Goal: Task Accomplishment & Management: Use online tool/utility

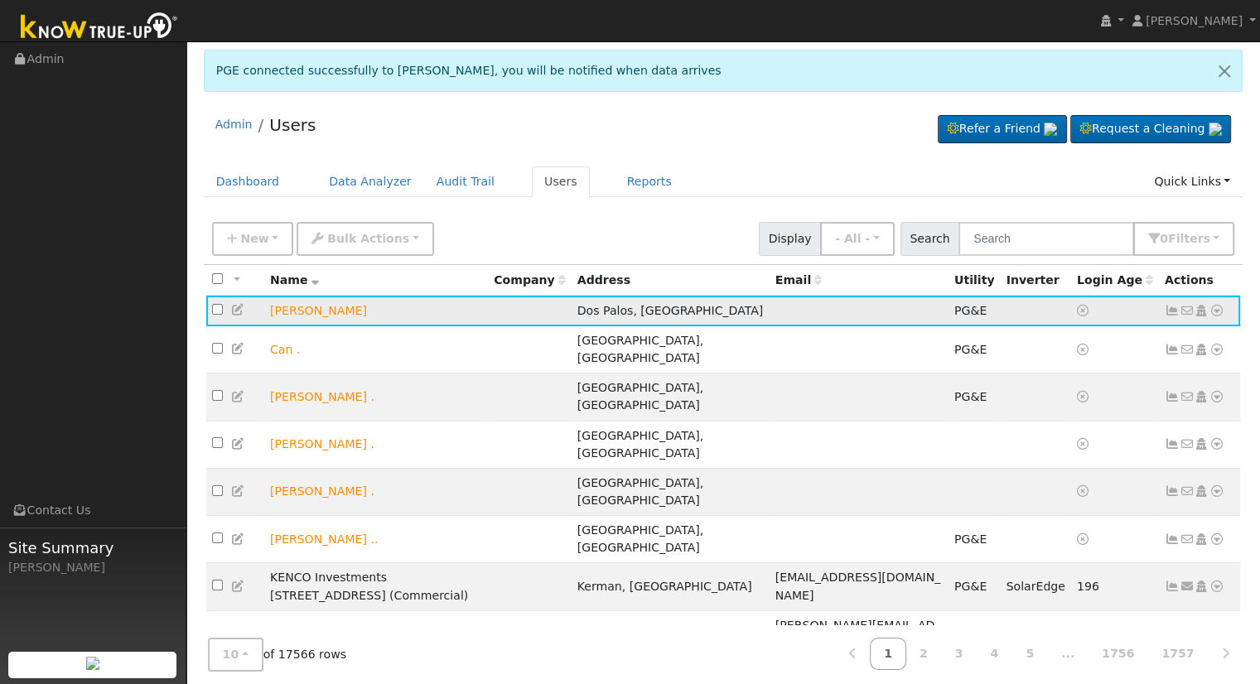
click at [1213, 309] on icon at bounding box center [1217, 311] width 15 height 12
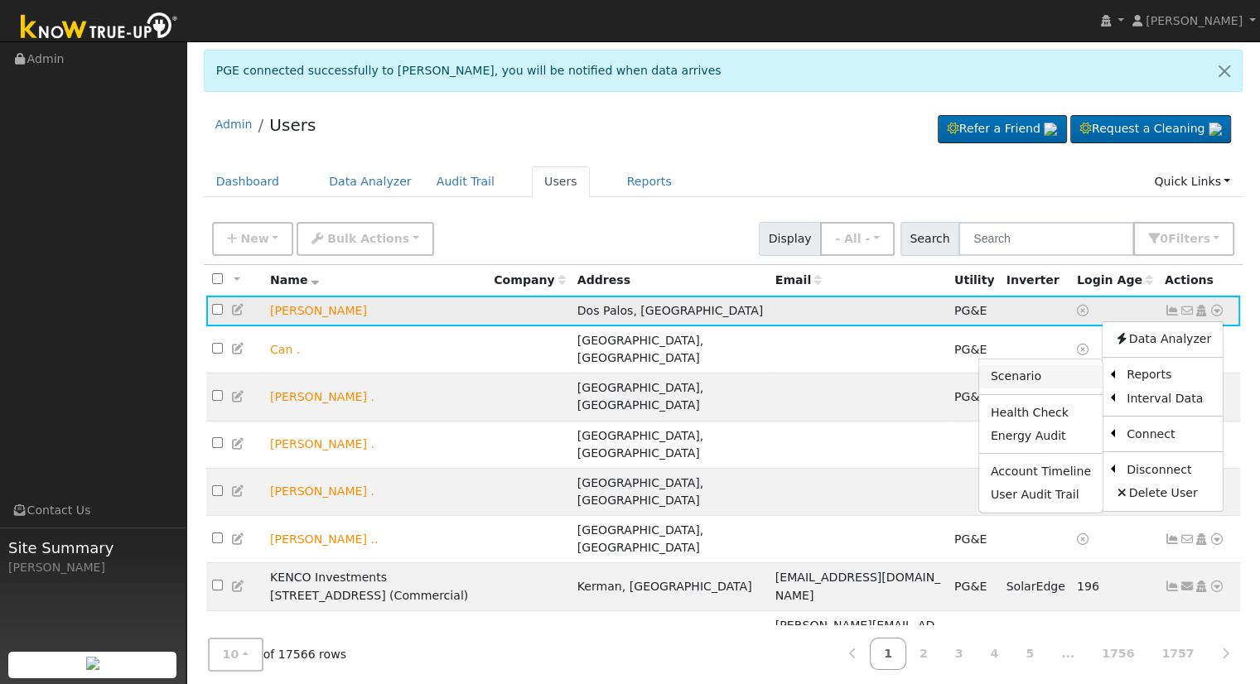
click at [1054, 372] on link "Scenario" at bounding box center [1040, 376] width 123 height 23
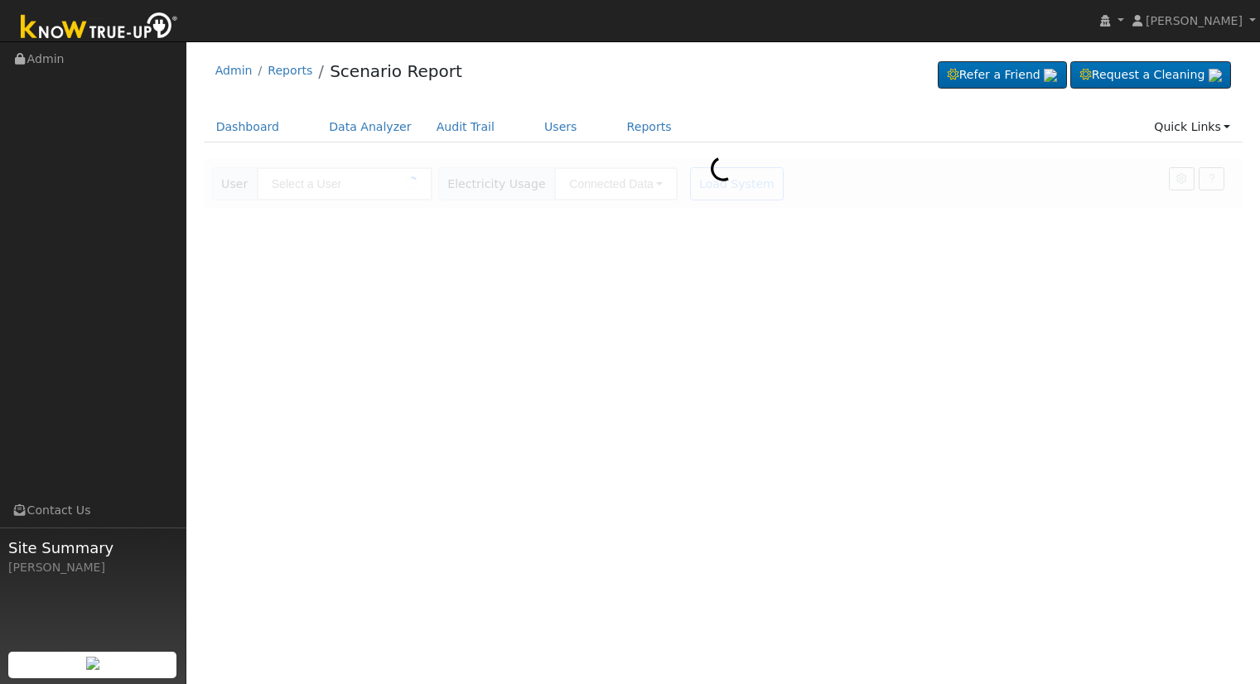
type input "[PERSON_NAME]"
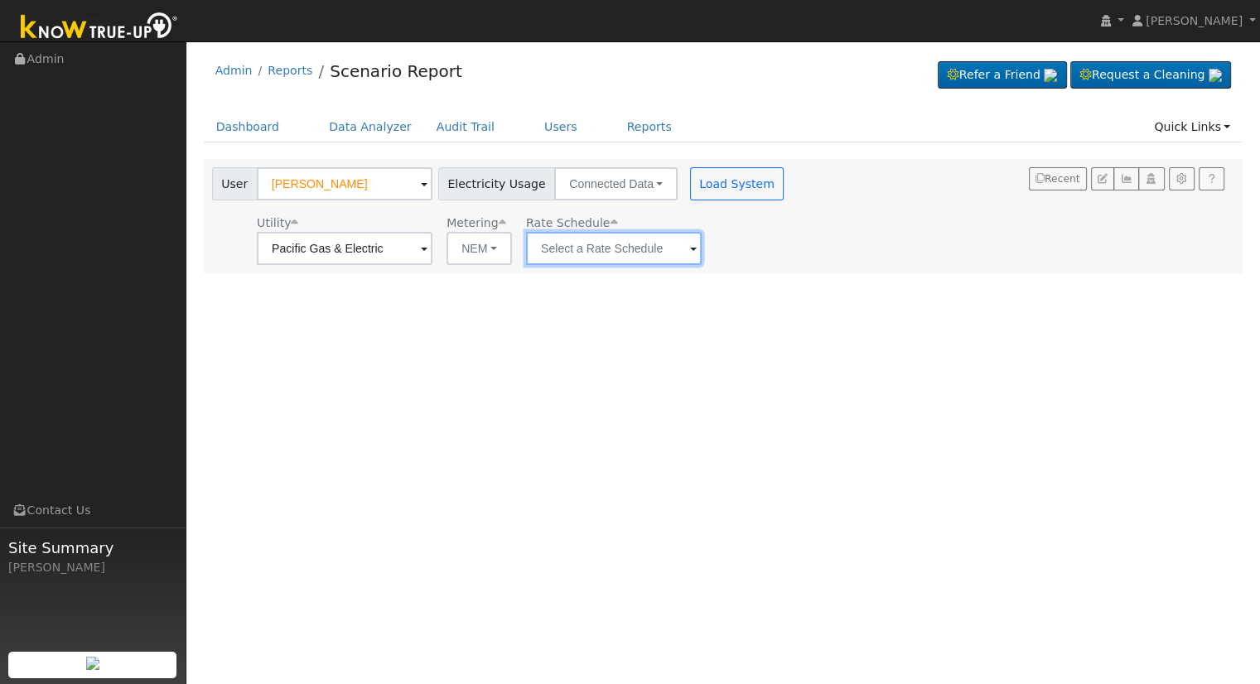
click at [432, 242] on input "text" at bounding box center [345, 248] width 176 height 33
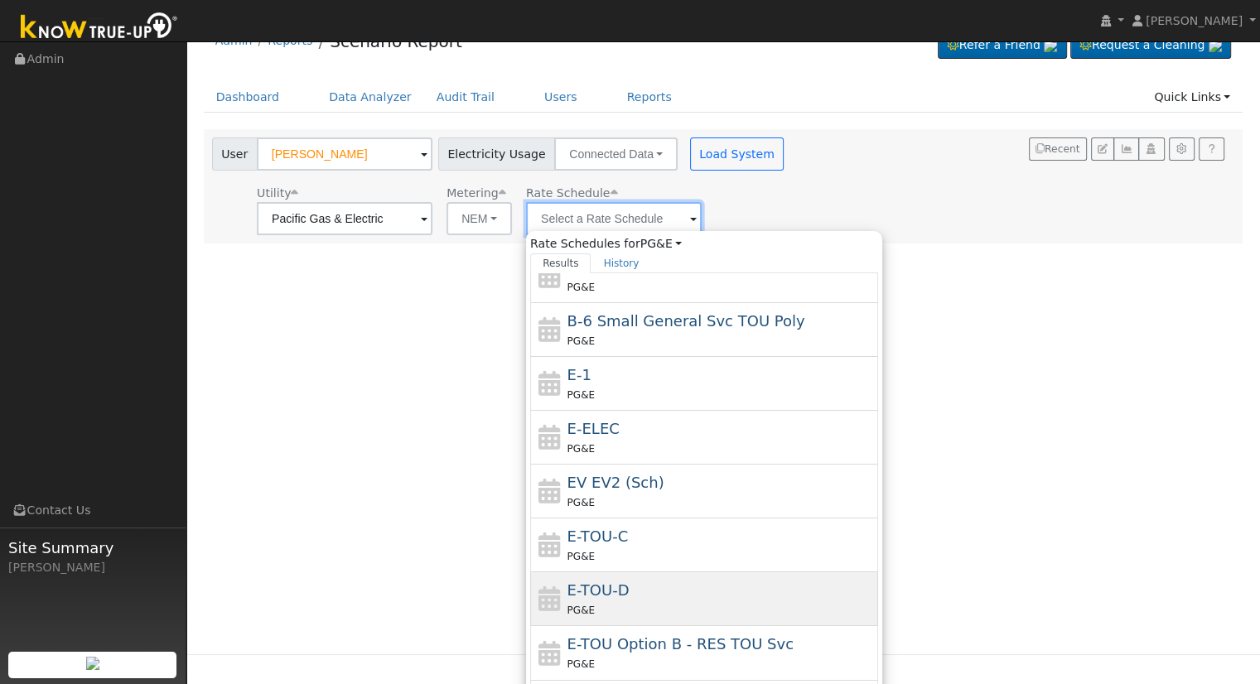
scroll to position [56, 0]
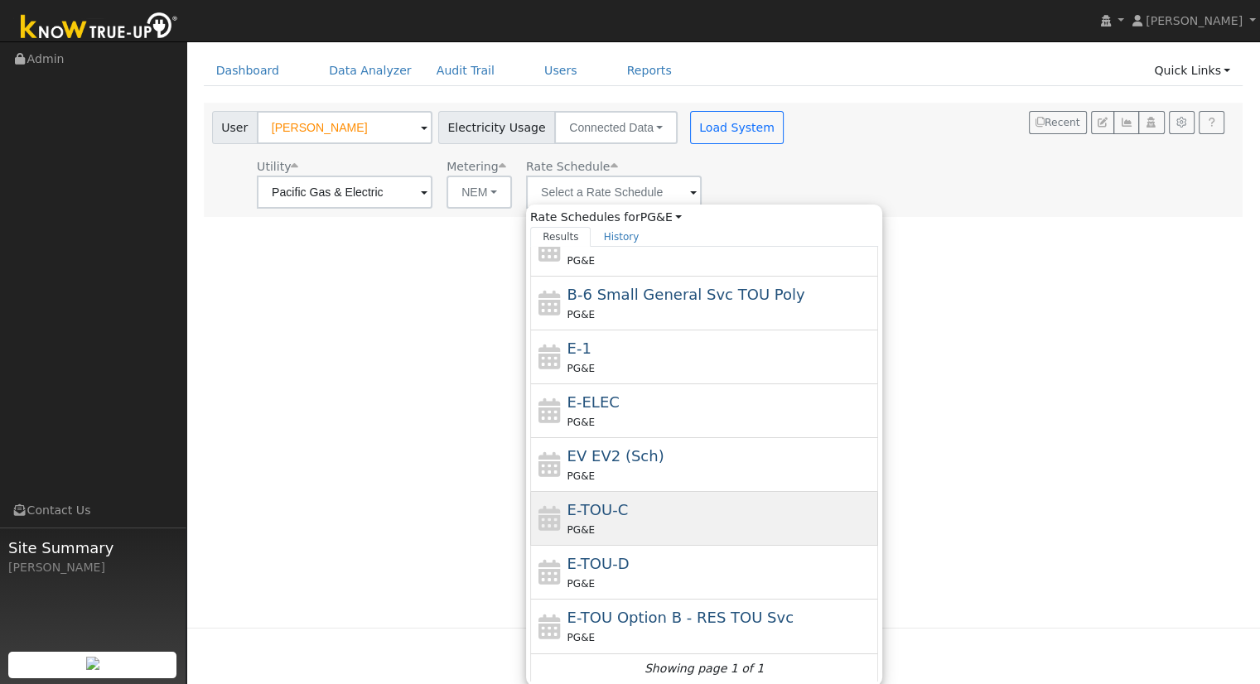
click at [656, 504] on div "E-TOU-C PG&E" at bounding box center [720, 519] width 307 height 40
type input "E-TOU-C"
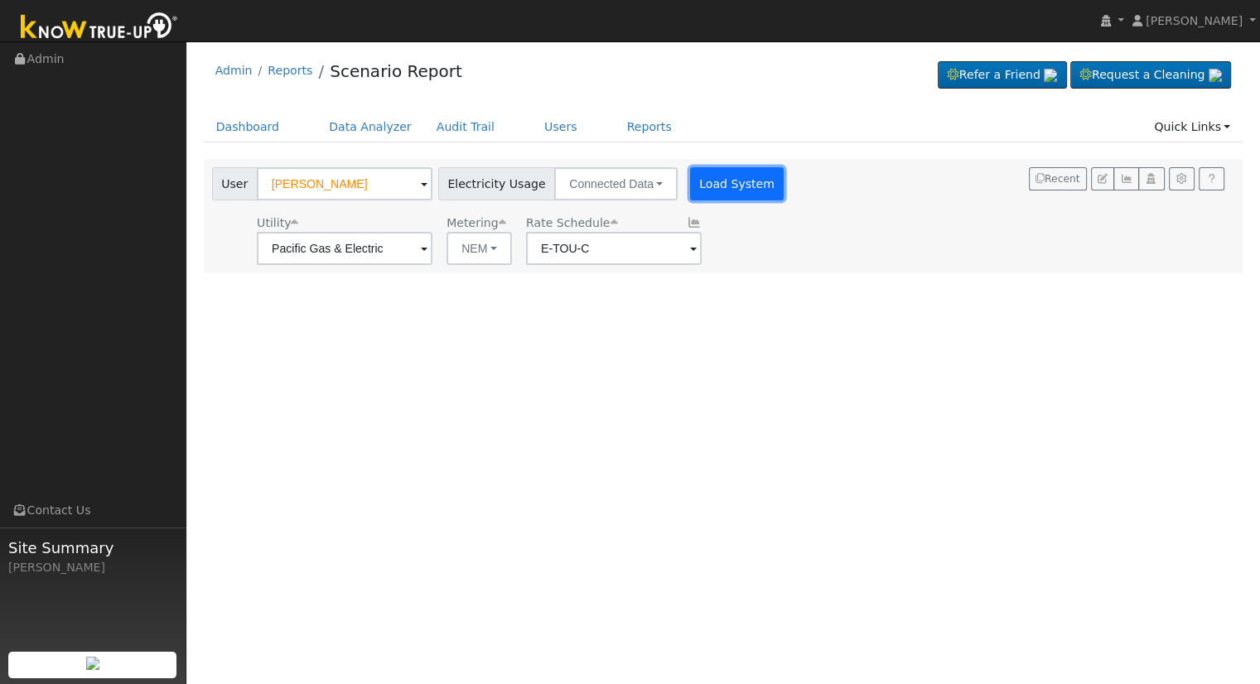
click at [690, 182] on button "Load System" at bounding box center [737, 183] width 94 height 33
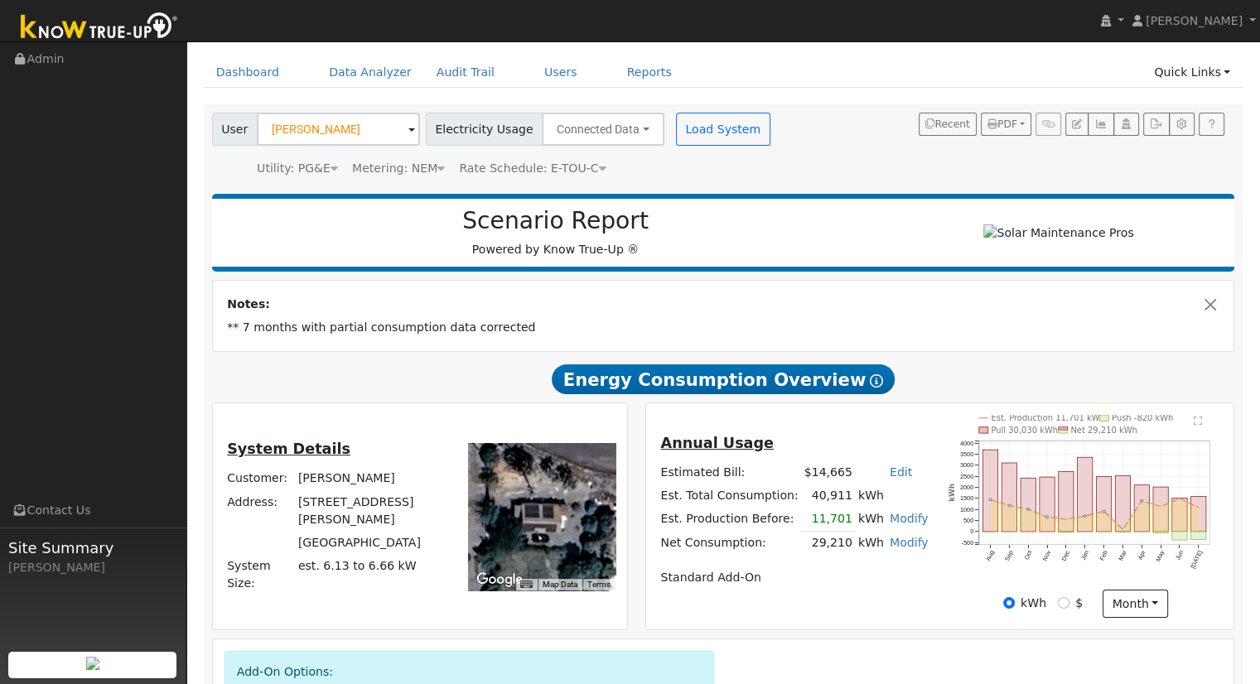
scroll to position [83, 0]
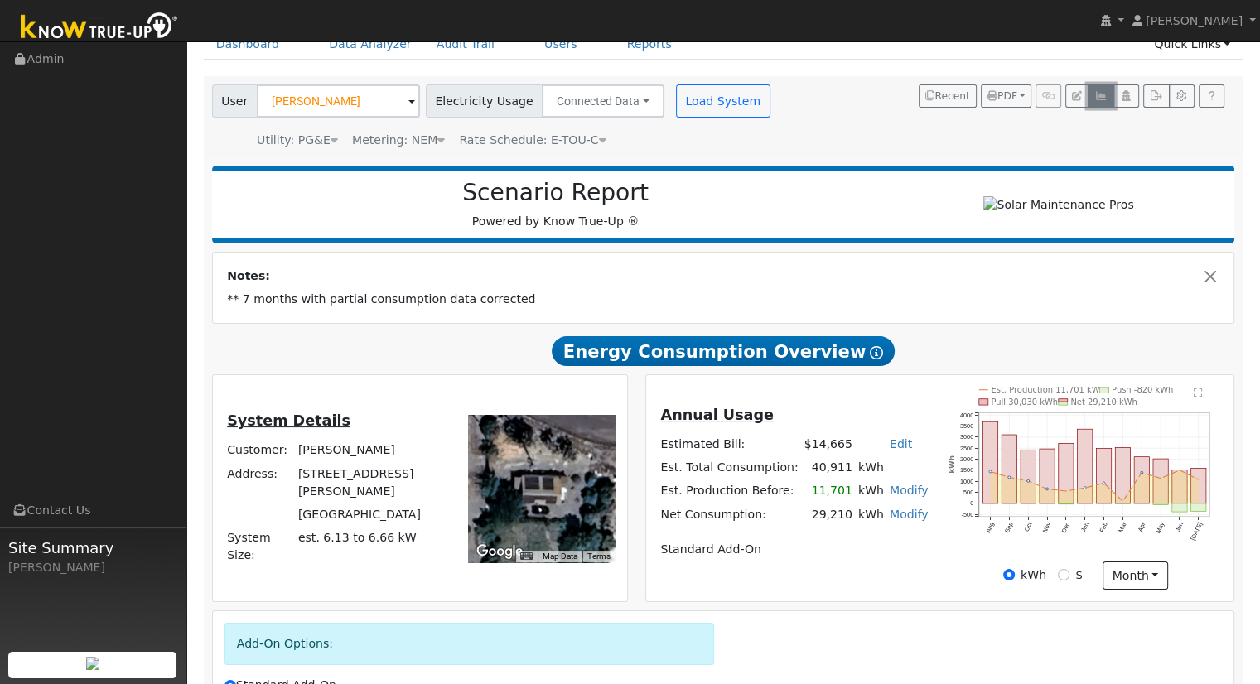
click at [1105, 94] on icon "button" at bounding box center [1100, 96] width 12 height 10
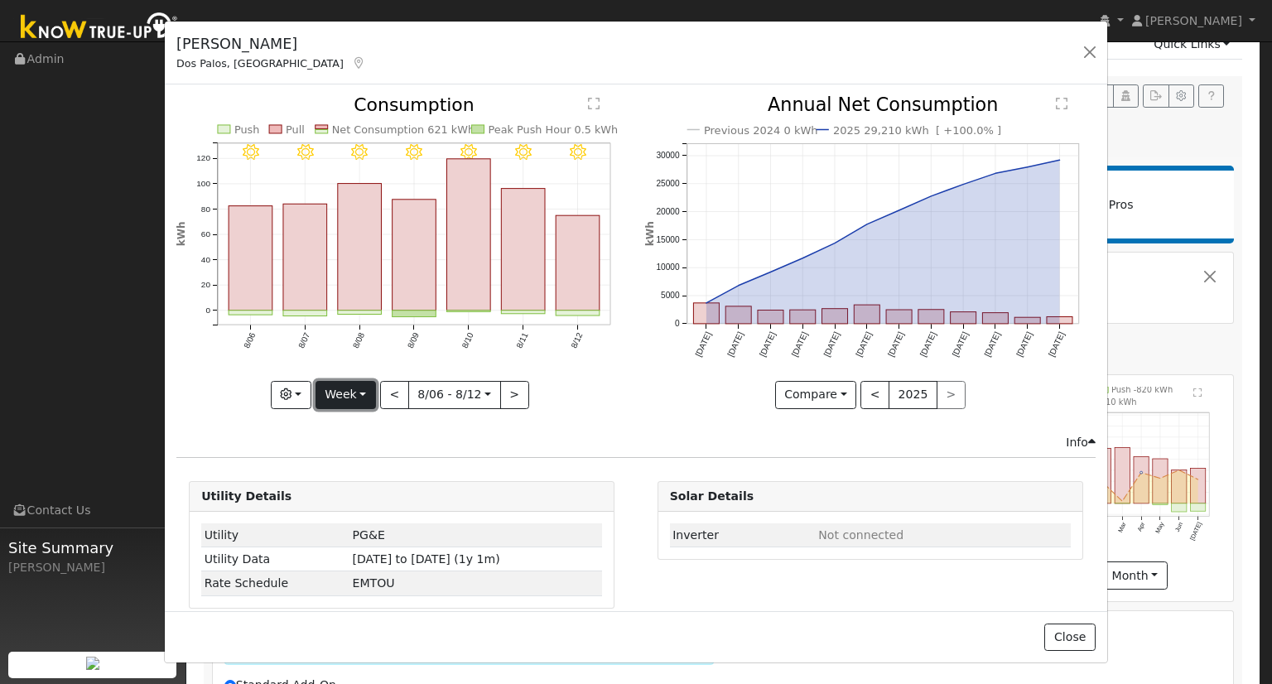
click at [368, 392] on button "Week" at bounding box center [346, 395] width 60 height 28
click at [369, 490] on link "Year" at bounding box center [373, 497] width 115 height 23
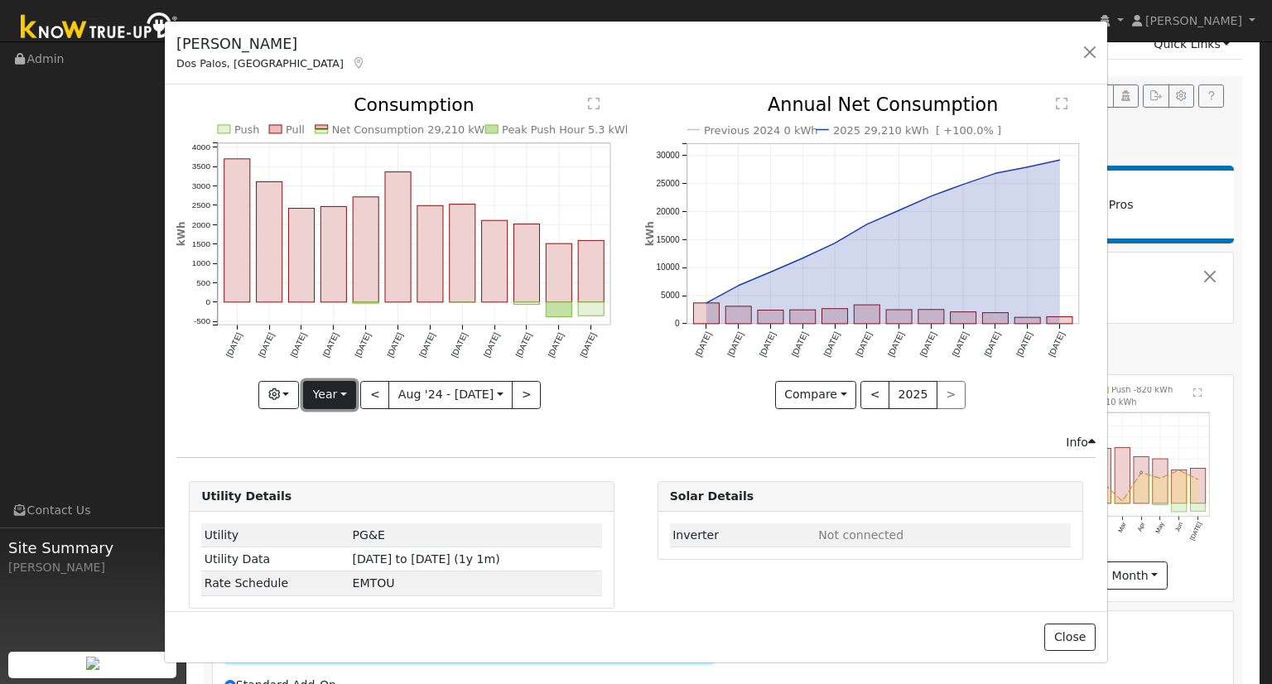
click at [333, 389] on button "Year" at bounding box center [329, 395] width 53 height 28
click at [355, 463] on link "Month" at bounding box center [361, 474] width 115 height 23
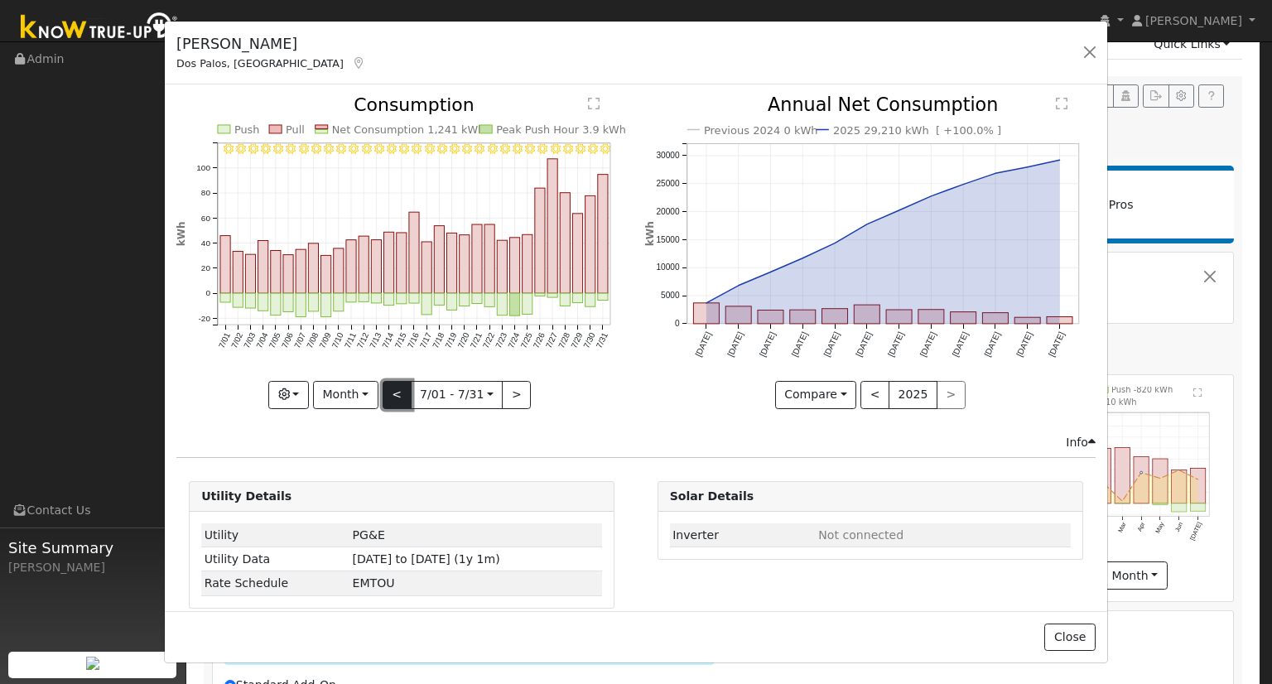
click at [394, 394] on button "<" at bounding box center [397, 395] width 29 height 28
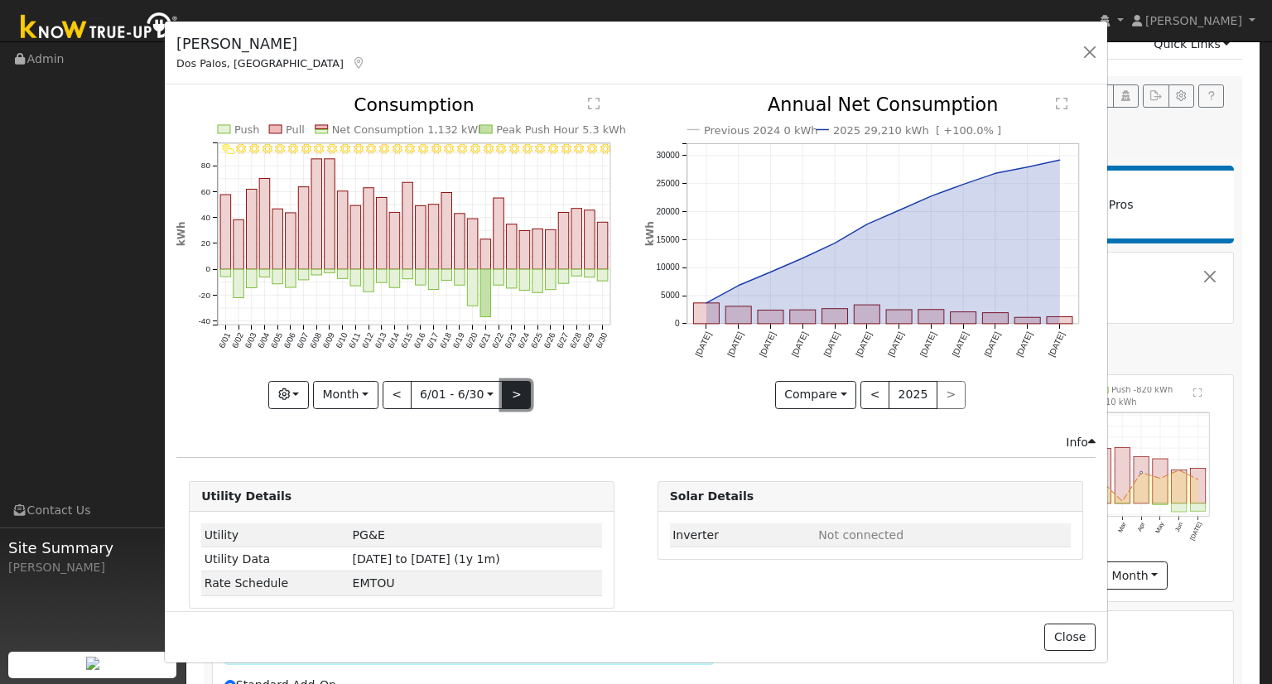
click at [510, 392] on button ">" at bounding box center [516, 395] width 29 height 28
type input "2025-07-01"
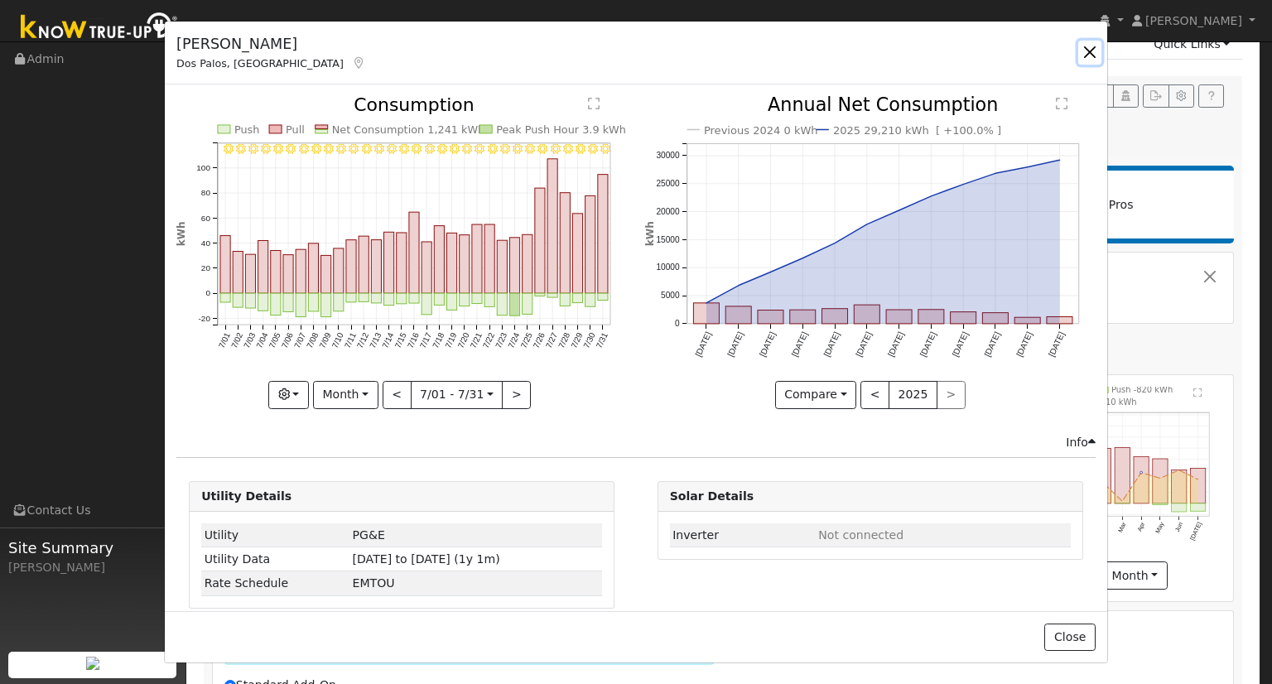
click at [1082, 52] on button "button" at bounding box center [1090, 52] width 23 height 23
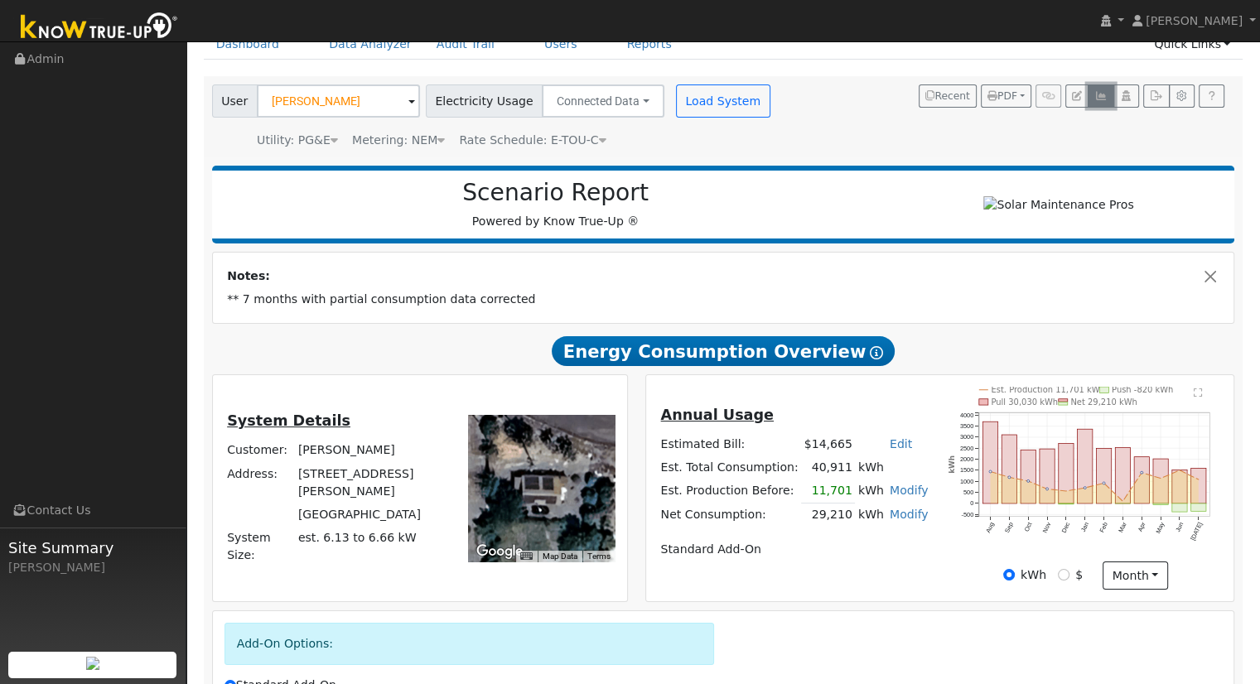
click at [1107, 94] on icon "button" at bounding box center [1100, 96] width 12 height 10
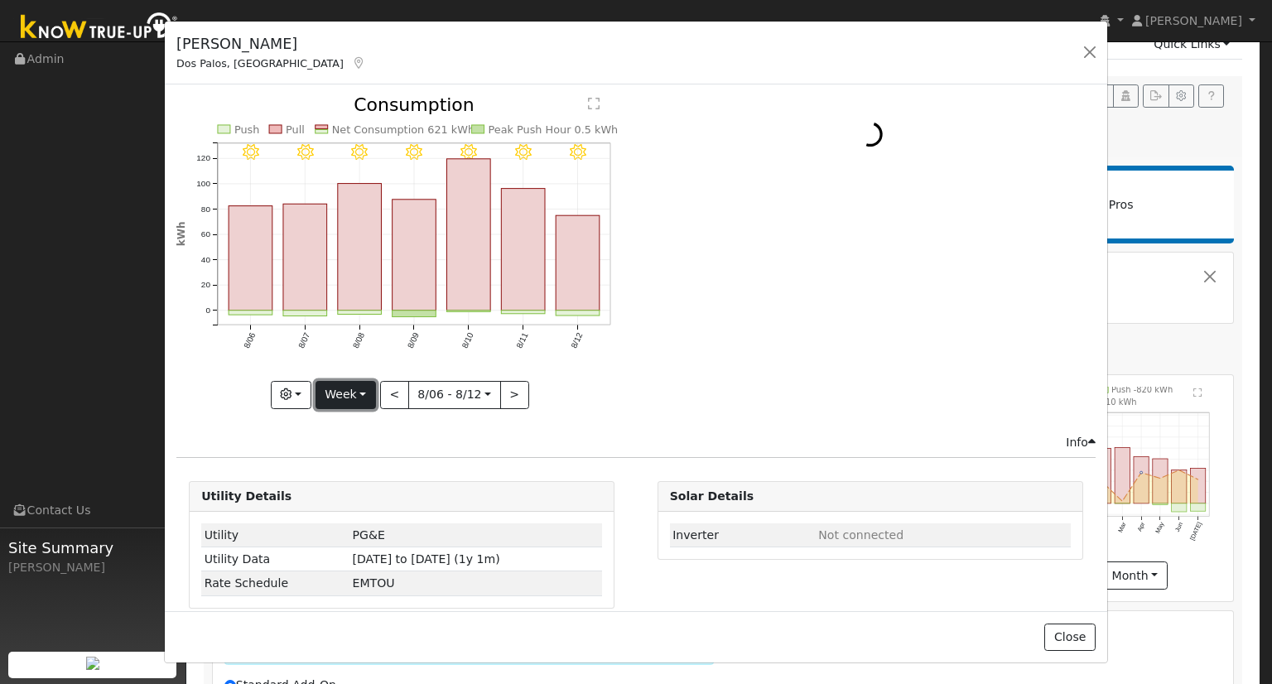
click at [341, 389] on button "Week" at bounding box center [346, 395] width 60 height 28
click at [366, 474] on link "Month" at bounding box center [373, 474] width 115 height 23
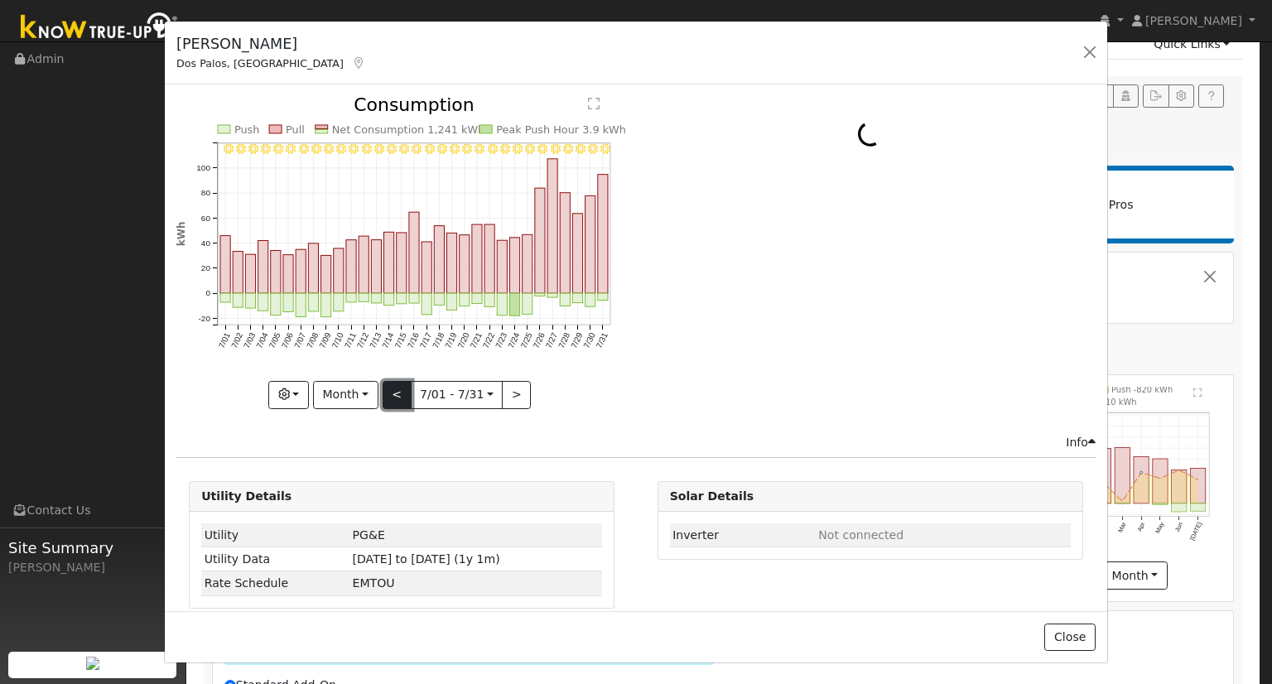
click at [392, 394] on button "<" at bounding box center [397, 395] width 29 height 28
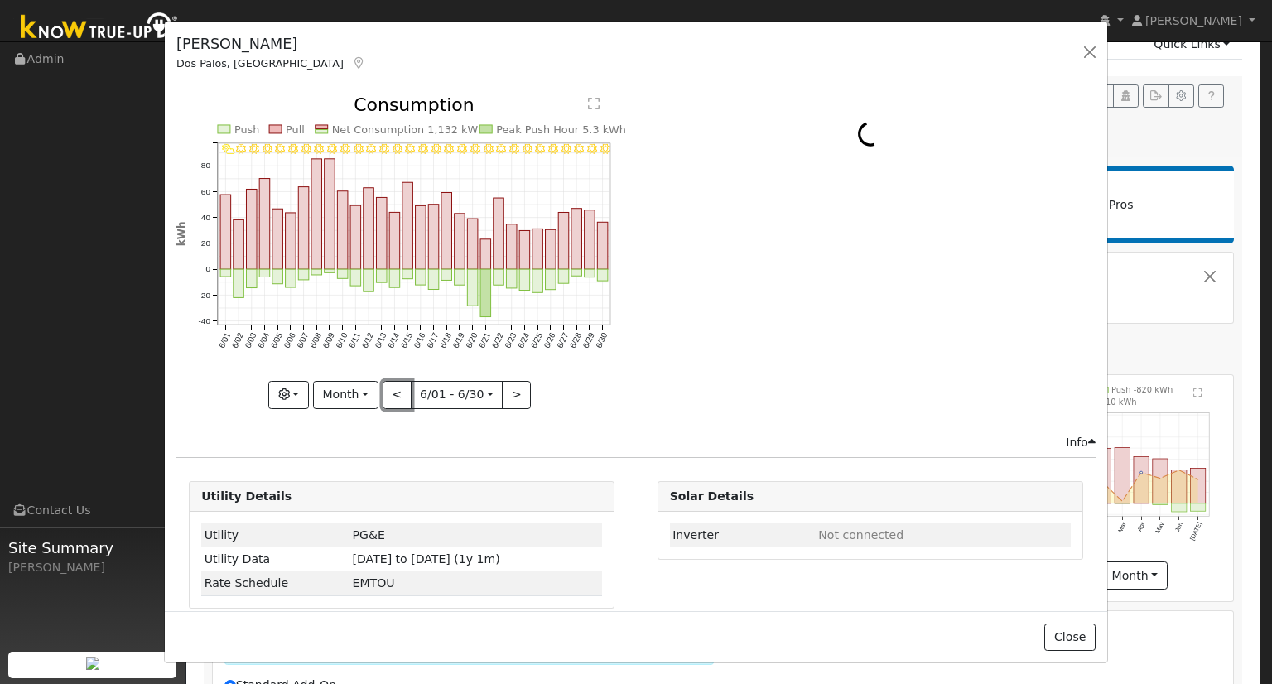
click at [396, 394] on button "<" at bounding box center [397, 395] width 29 height 28
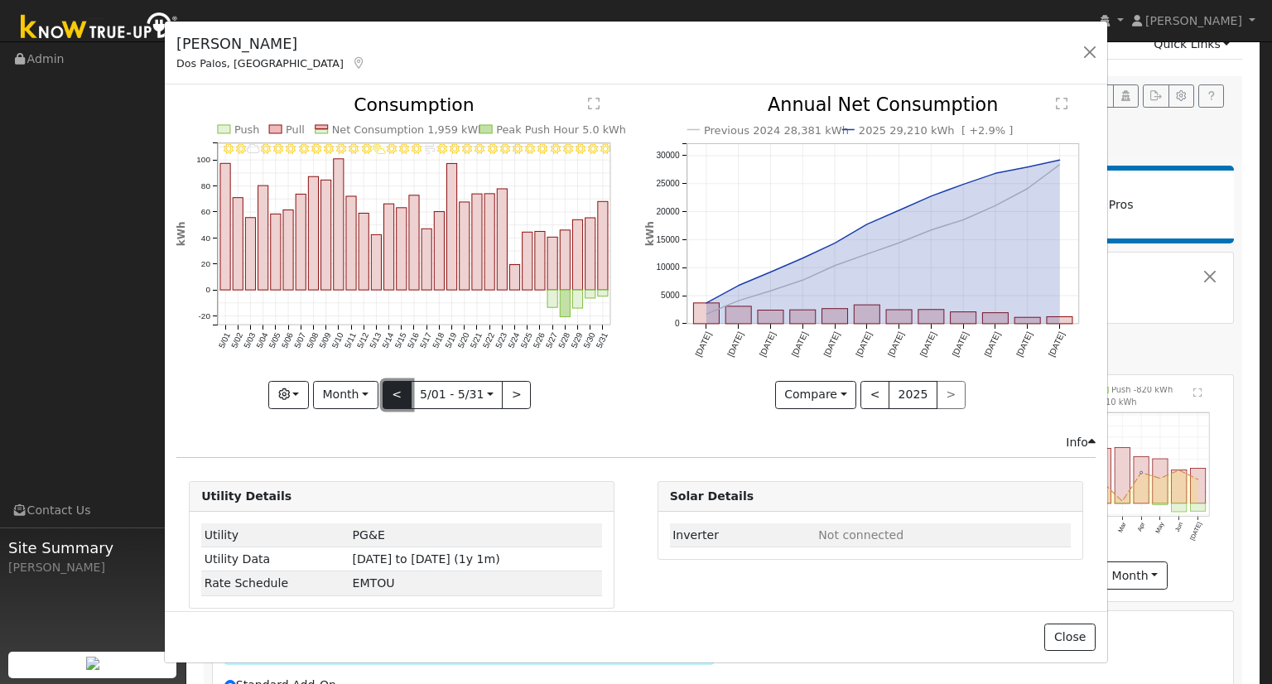
click at [394, 397] on button "<" at bounding box center [397, 395] width 29 height 28
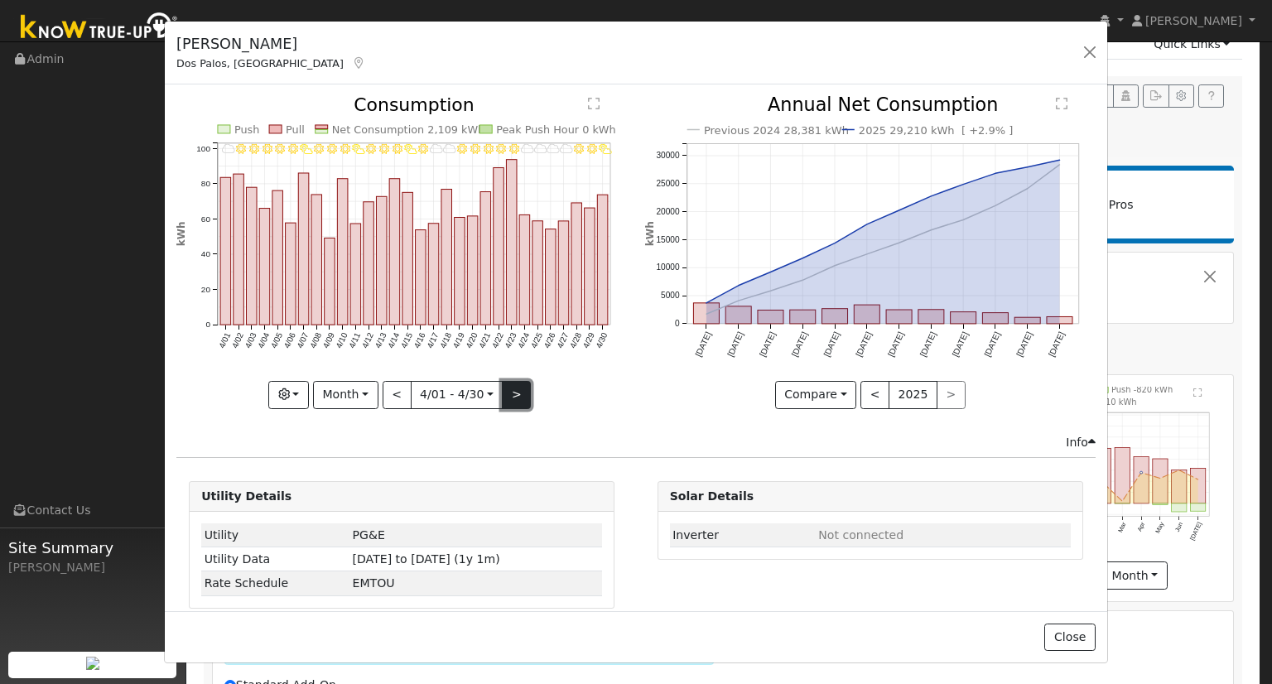
click at [505, 389] on button ">" at bounding box center [516, 395] width 29 height 28
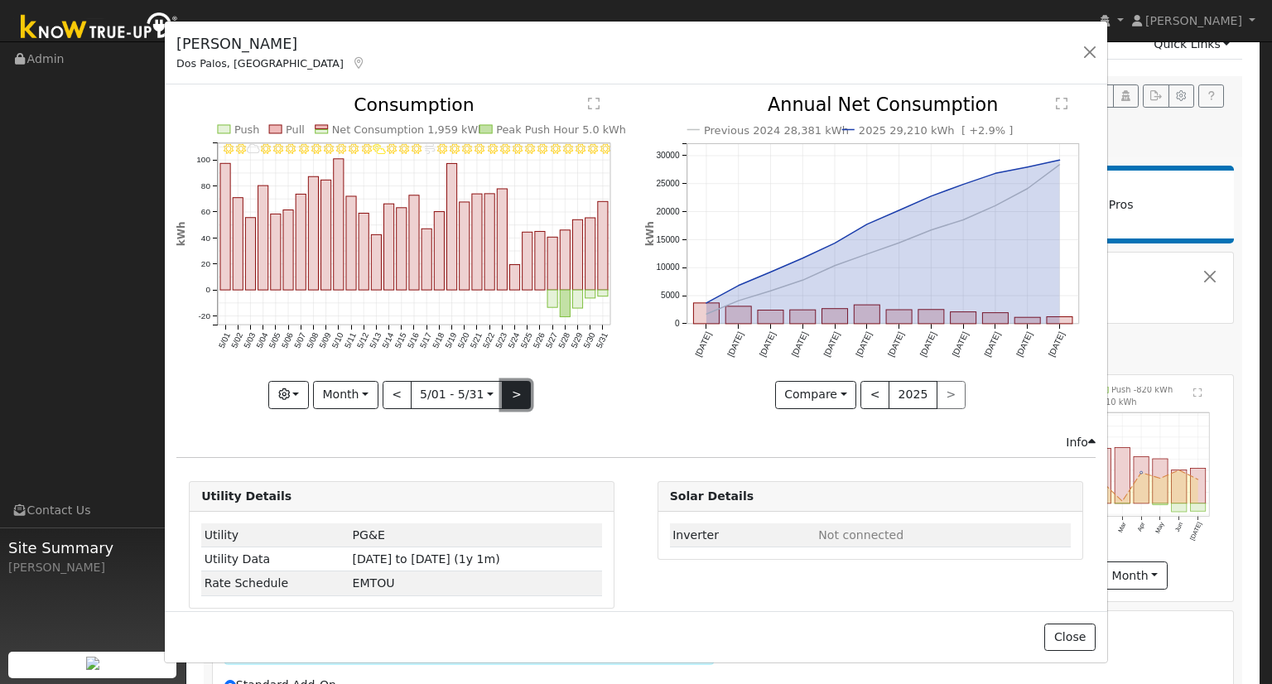
click at [505, 389] on button ">" at bounding box center [516, 395] width 29 height 28
type input "2025-06-01"
